Goal: Information Seeking & Learning: Check status

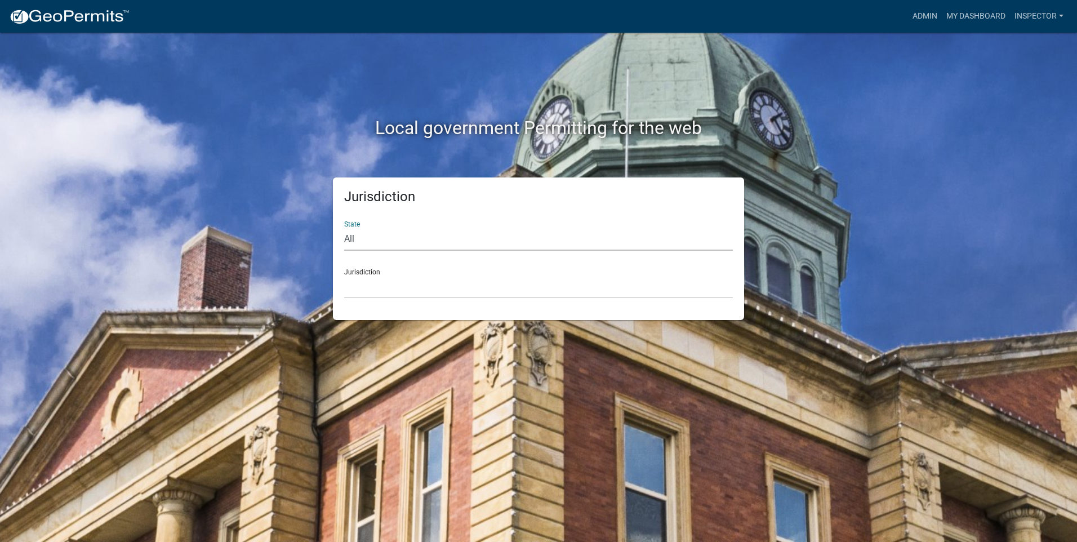
click at [377, 238] on select "All [US_STATE] [US_STATE] [US_STATE] [US_STATE] [US_STATE] [US_STATE] [US_STATE…" at bounding box center [538, 239] width 389 height 23
select select "[US_STATE]"
click at [344, 228] on select "All [US_STATE] [US_STATE] [US_STATE] [US_STATE] [US_STATE] [US_STATE] [US_STATE…" at bounding box center [538, 239] width 389 height 23
click at [384, 286] on select "City of [GEOGRAPHIC_DATA], [US_STATE] City of [GEOGRAPHIC_DATA], [US_STATE] Cit…" at bounding box center [538, 286] width 389 height 23
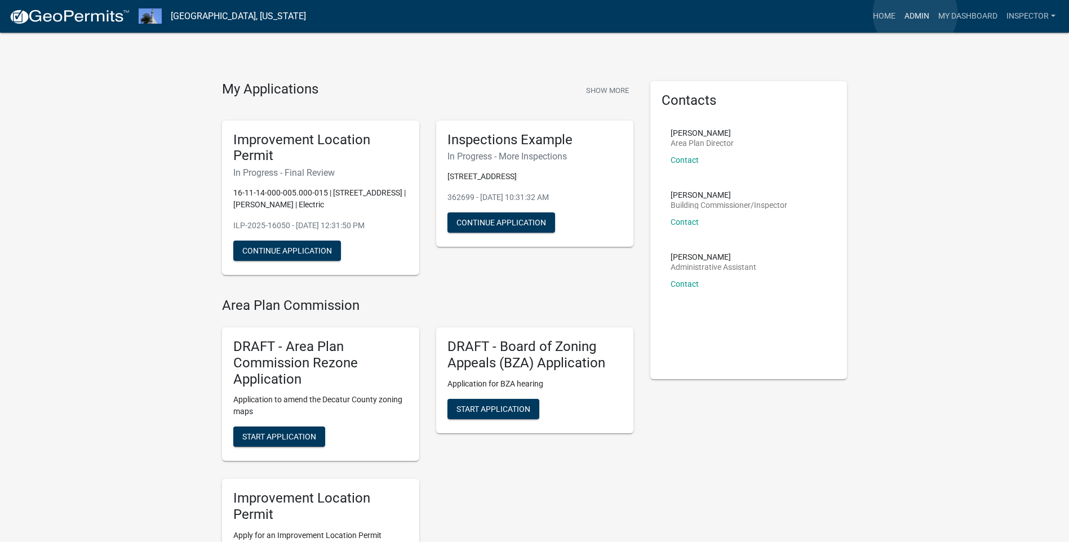
click at [915, 14] on link "Admin" at bounding box center [917, 16] width 34 height 21
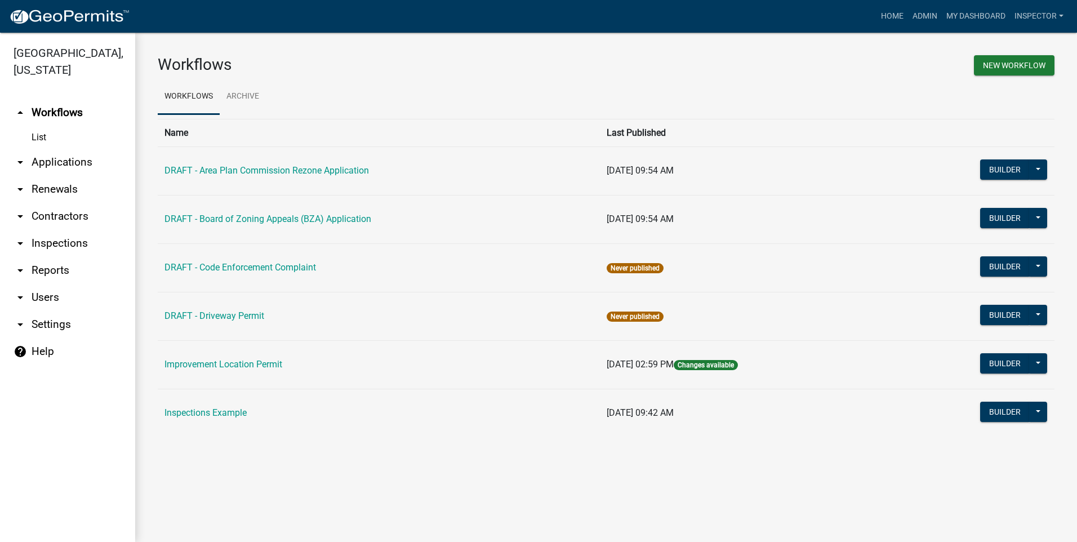
click at [48, 137] on link "List" at bounding box center [67, 137] width 135 height 23
click at [35, 137] on link "List" at bounding box center [67, 137] width 135 height 23
click at [36, 138] on link "List" at bounding box center [67, 137] width 135 height 23
click at [30, 163] on link "arrow_drop_down Applications" at bounding box center [67, 162] width 135 height 27
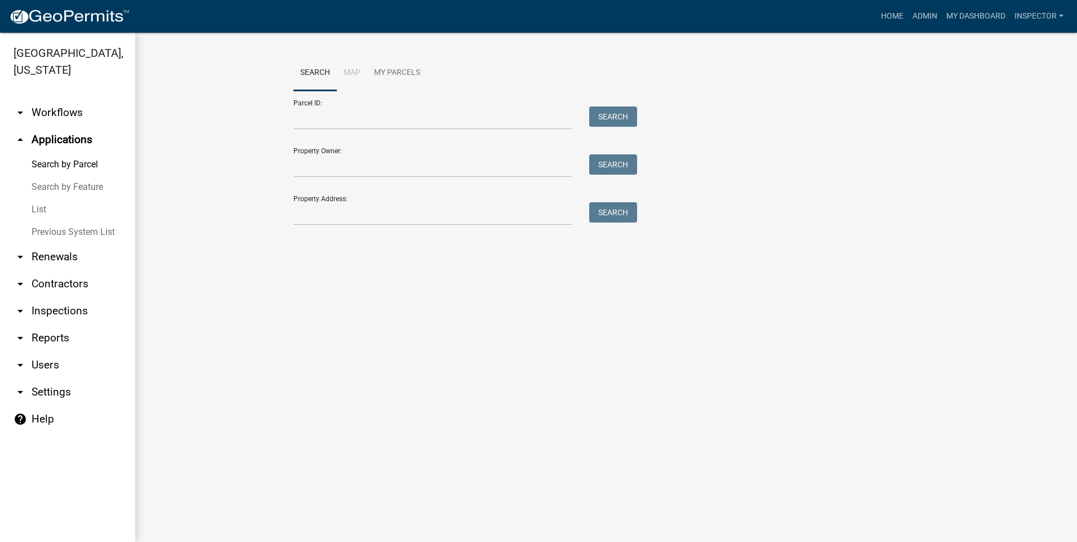
click at [49, 210] on link "List" at bounding box center [67, 209] width 135 height 23
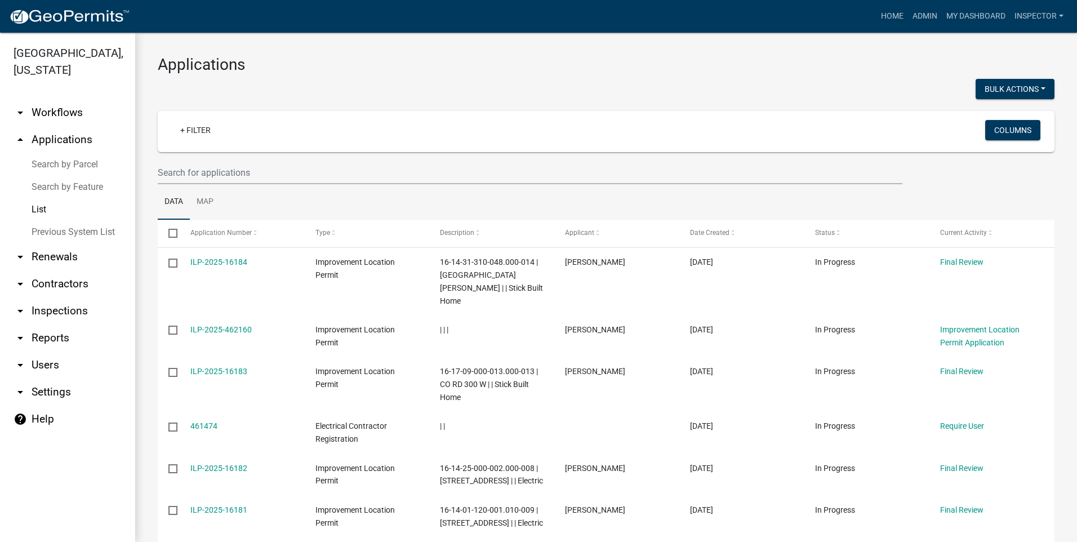
click at [252, 141] on div "+ Filter" at bounding box center [458, 131] width 591 height 23
click at [252, 137] on div "+ Filter" at bounding box center [458, 131] width 591 height 23
click at [193, 127] on link "+ Filter" at bounding box center [195, 130] width 48 height 20
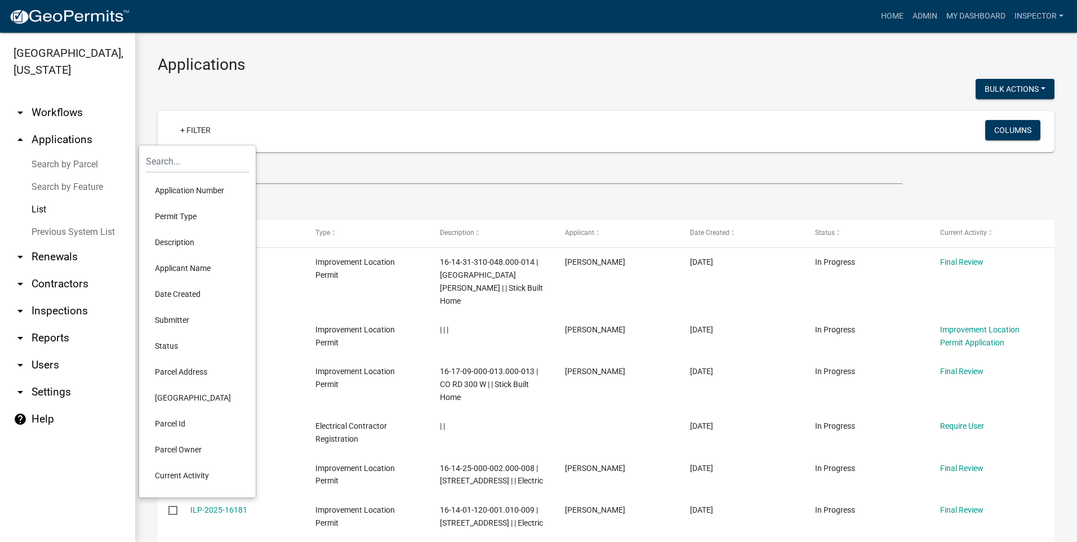
click at [195, 268] on li "Applicant Name" at bounding box center [197, 268] width 103 height 26
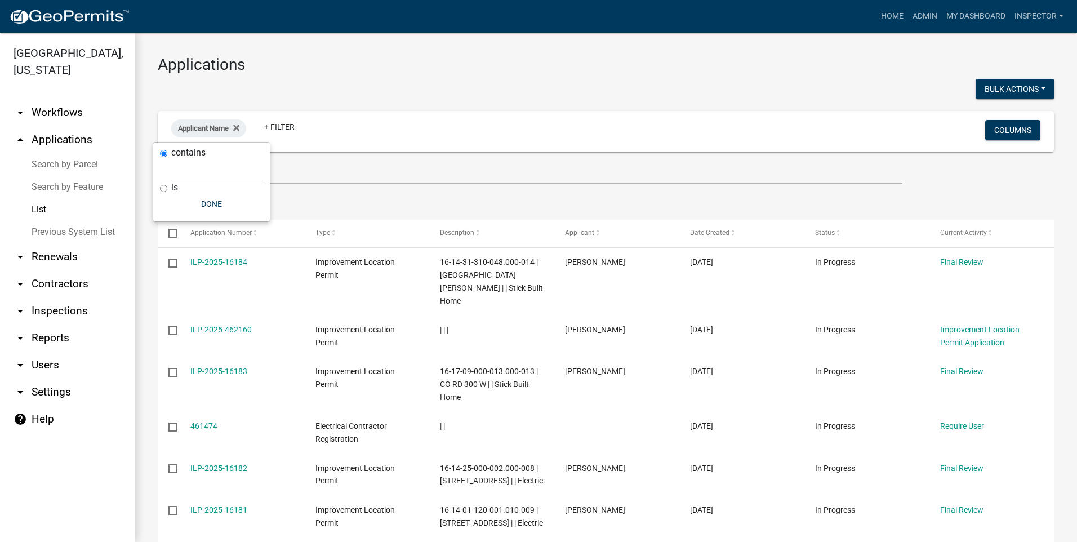
click at [284, 143] on div "Applicant Name + Filter" at bounding box center [458, 131] width 591 height 29
click at [224, 130] on span "Applicant Name" at bounding box center [203, 128] width 51 height 8
click at [211, 201] on button "Done" at bounding box center [211, 204] width 103 height 20
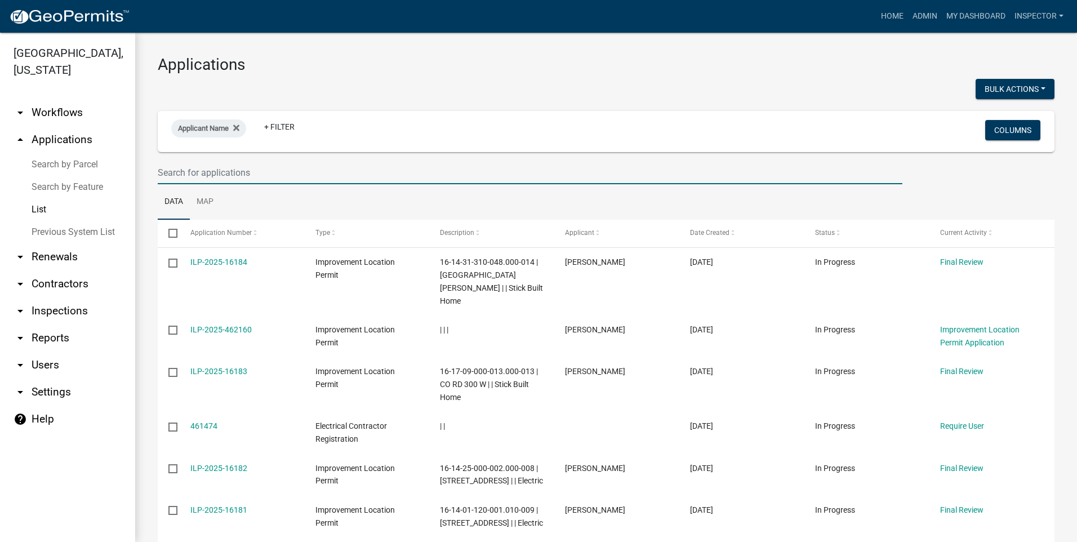
click at [251, 174] on input "text" at bounding box center [530, 172] width 745 height 23
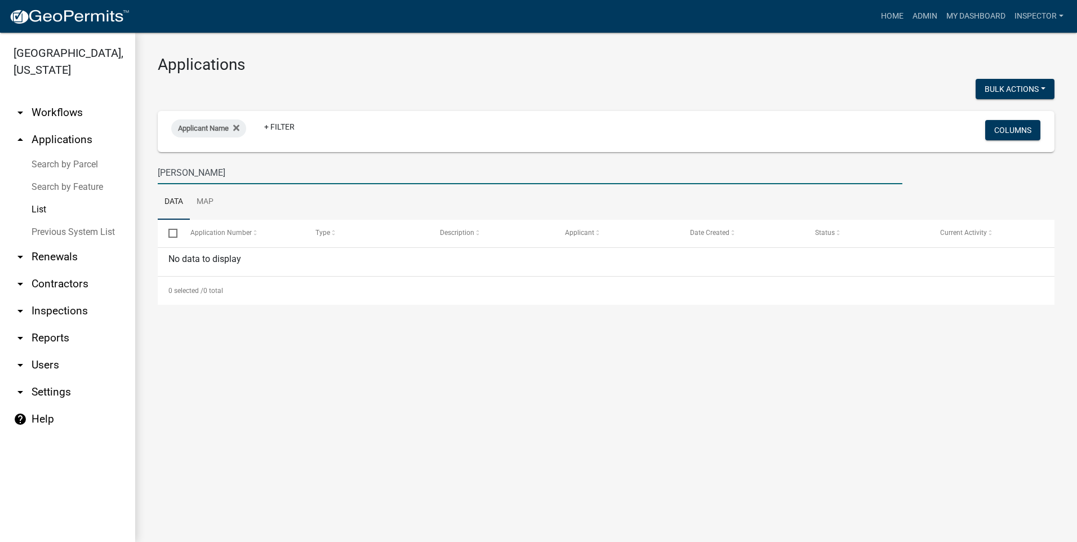
drag, startPoint x: 202, startPoint y: 178, endPoint x: 140, endPoint y: 177, distance: 62.0
click at [140, 177] on div "Applications Bulk Actions Void Applicant Name + Filter Columns [PERSON_NAME] Da…" at bounding box center [606, 180] width 942 height 295
drag, startPoint x: 190, startPoint y: 175, endPoint x: 140, endPoint y: 185, distance: 51.1
click at [140, 185] on div "Applications Bulk Actions Void Applicant Name + Filter Columns [PERSON_NAME] Da…" at bounding box center [606, 180] width 942 height 295
type input "[PERSON_NAME]"
